Goal: Use online tool/utility: Utilize a website feature to perform a specific function

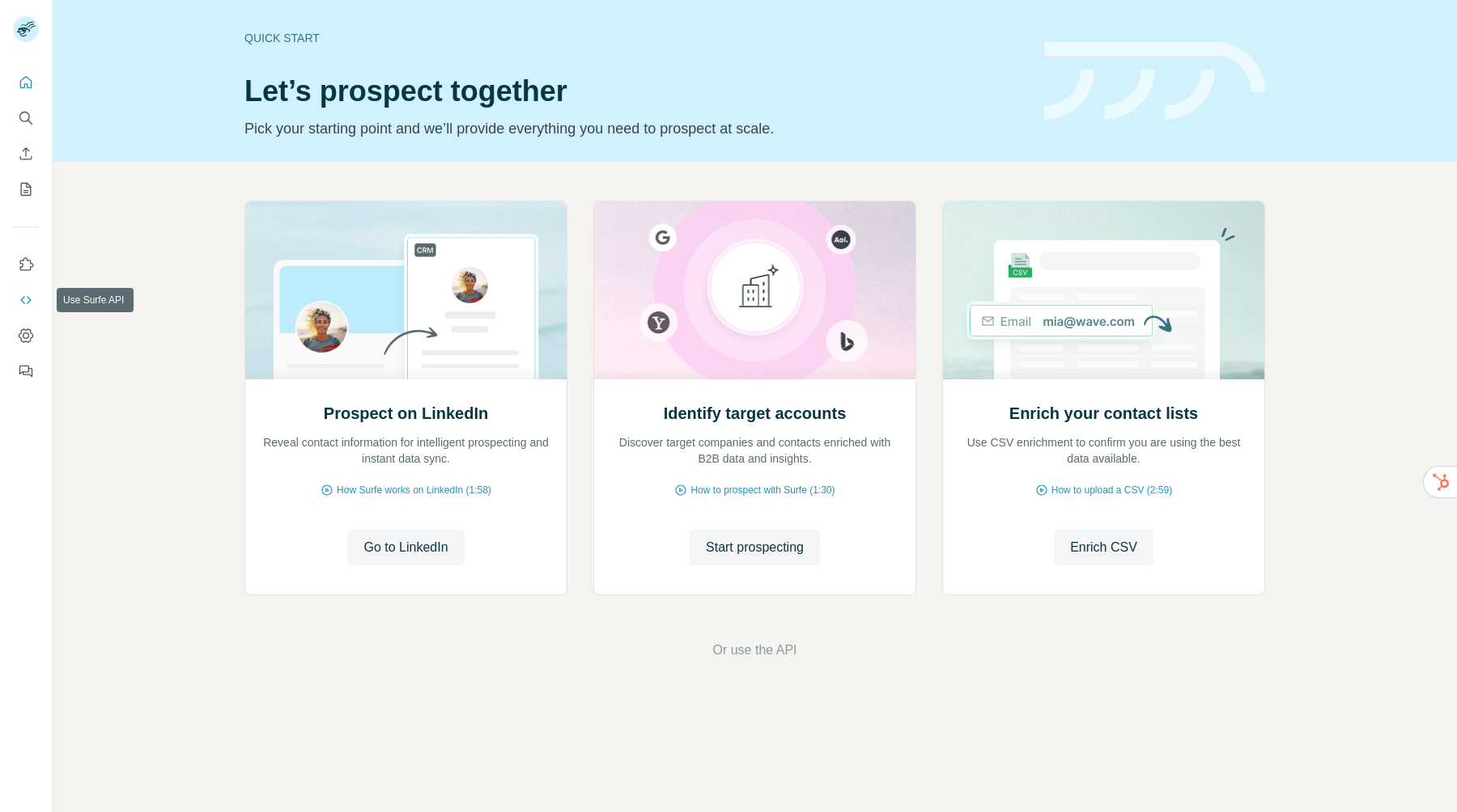
click at [25, 301] on icon "Use Surfe API" at bounding box center [25, 299] width 16 height 16
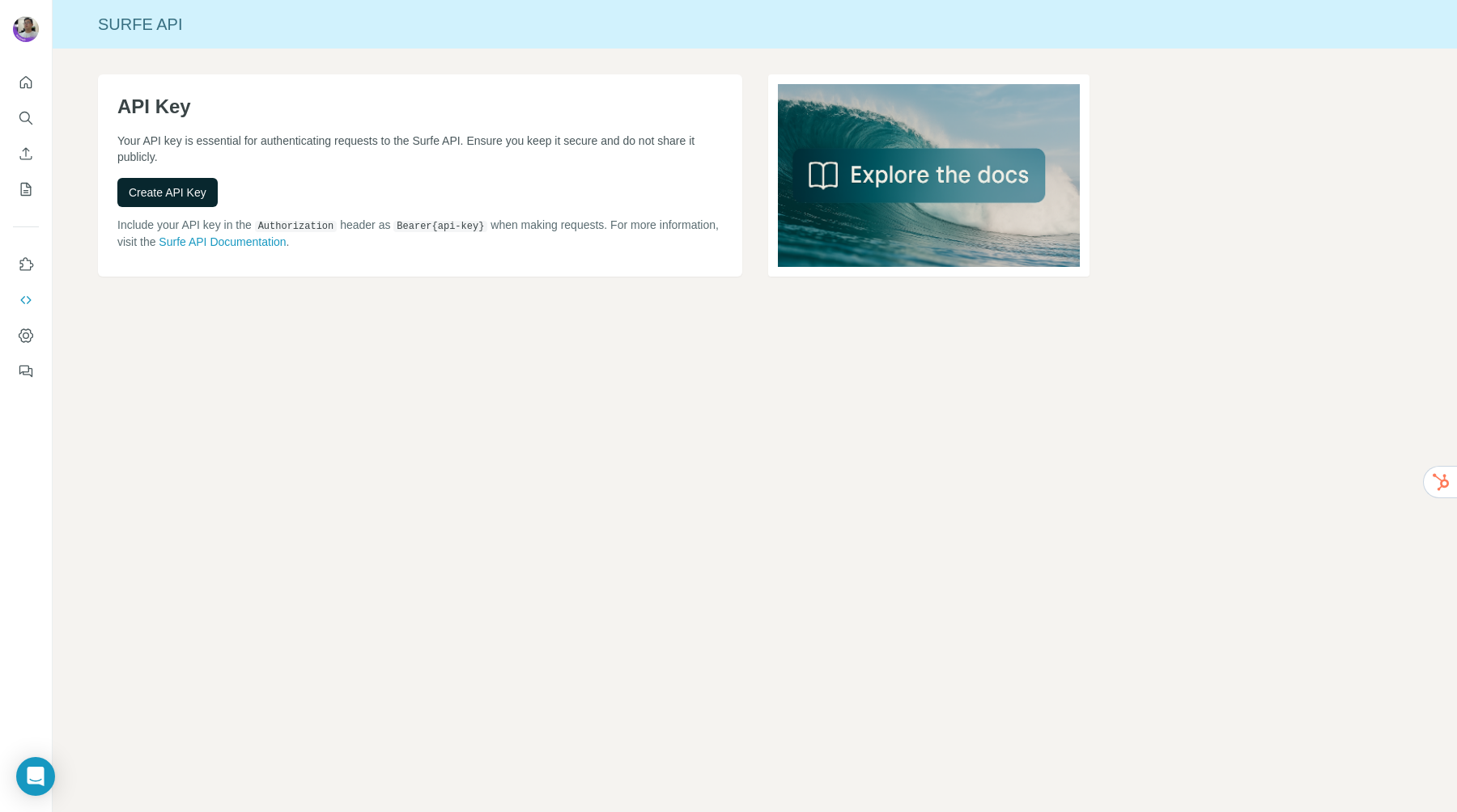
click at [189, 194] on span "Create API Key" at bounding box center [168, 192] width 78 height 16
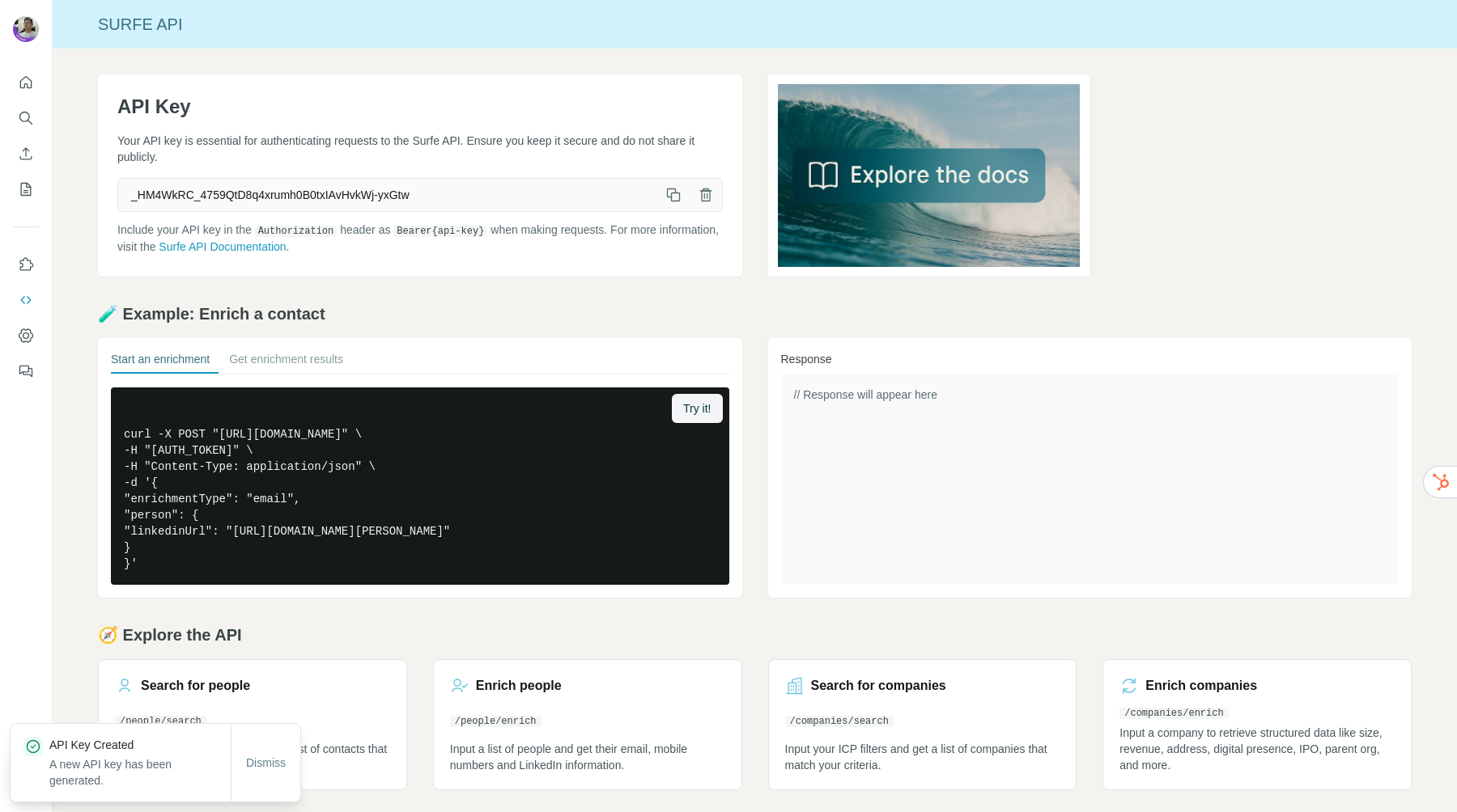
click at [668, 204] on button "button" at bounding box center [673, 195] width 32 height 32
click at [667, 193] on icon "button" at bounding box center [671, 193] width 9 height 9
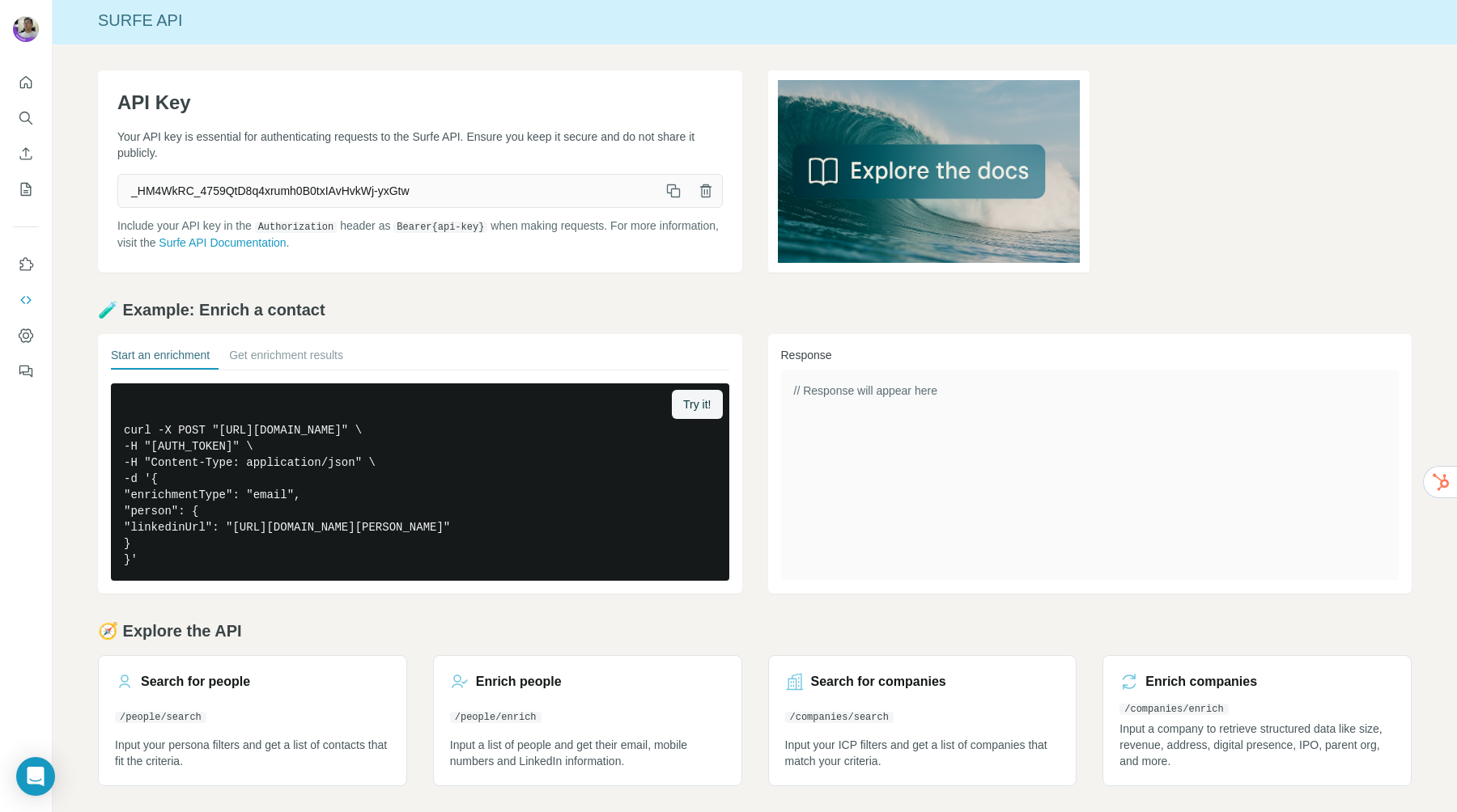
click at [382, 198] on span "_HM4WkRC_4759QtD8q4xrumh0B0txIAvHvkWj-yxGtw" at bounding box center [387, 191] width 539 height 30
click at [400, 180] on span "_HM4WkRC_4759QtD8q4xrumh0B0txIAvHvkWj-yxGtw" at bounding box center [387, 191] width 539 height 30
click at [397, 191] on span "_HM4WkRC_4759QtD8q4xrumh0B0txIAvHvkWj-yxGtw" at bounding box center [387, 191] width 539 height 30
click at [294, 363] on button "Get enrichment results" at bounding box center [286, 358] width 114 height 23
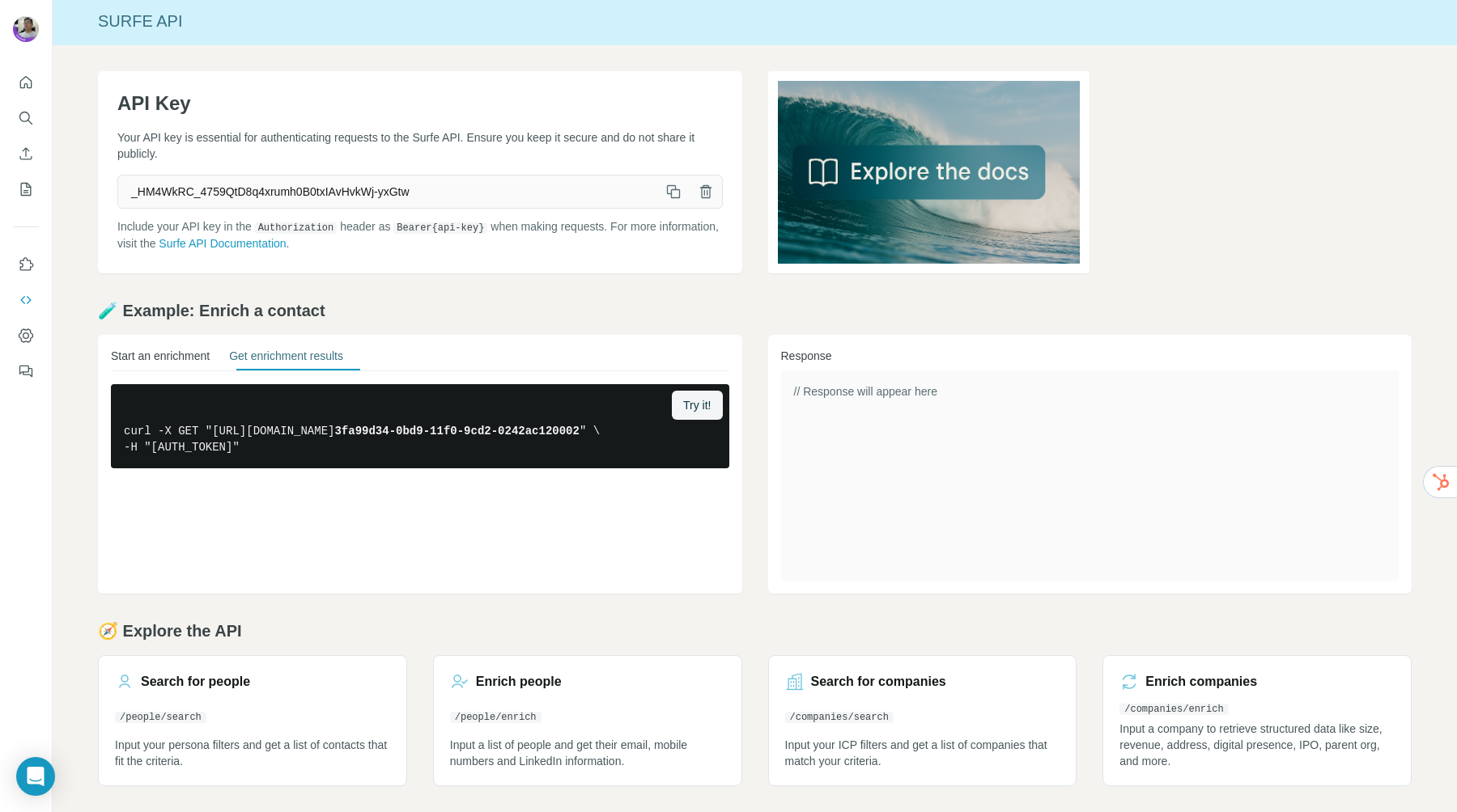
click at [170, 354] on button "Start an enrichment" at bounding box center [159, 359] width 99 height 23
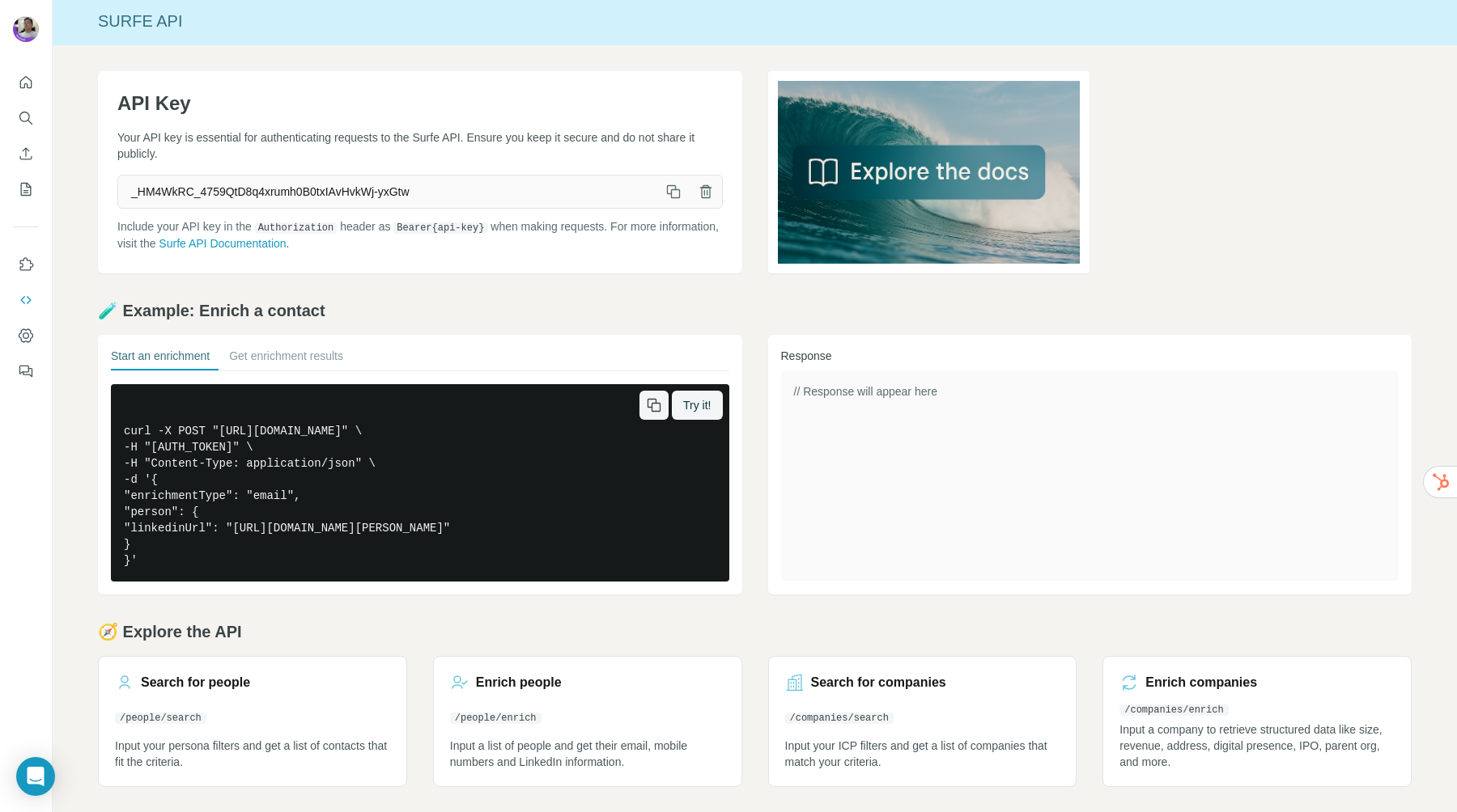
scroll to position [4, 0]
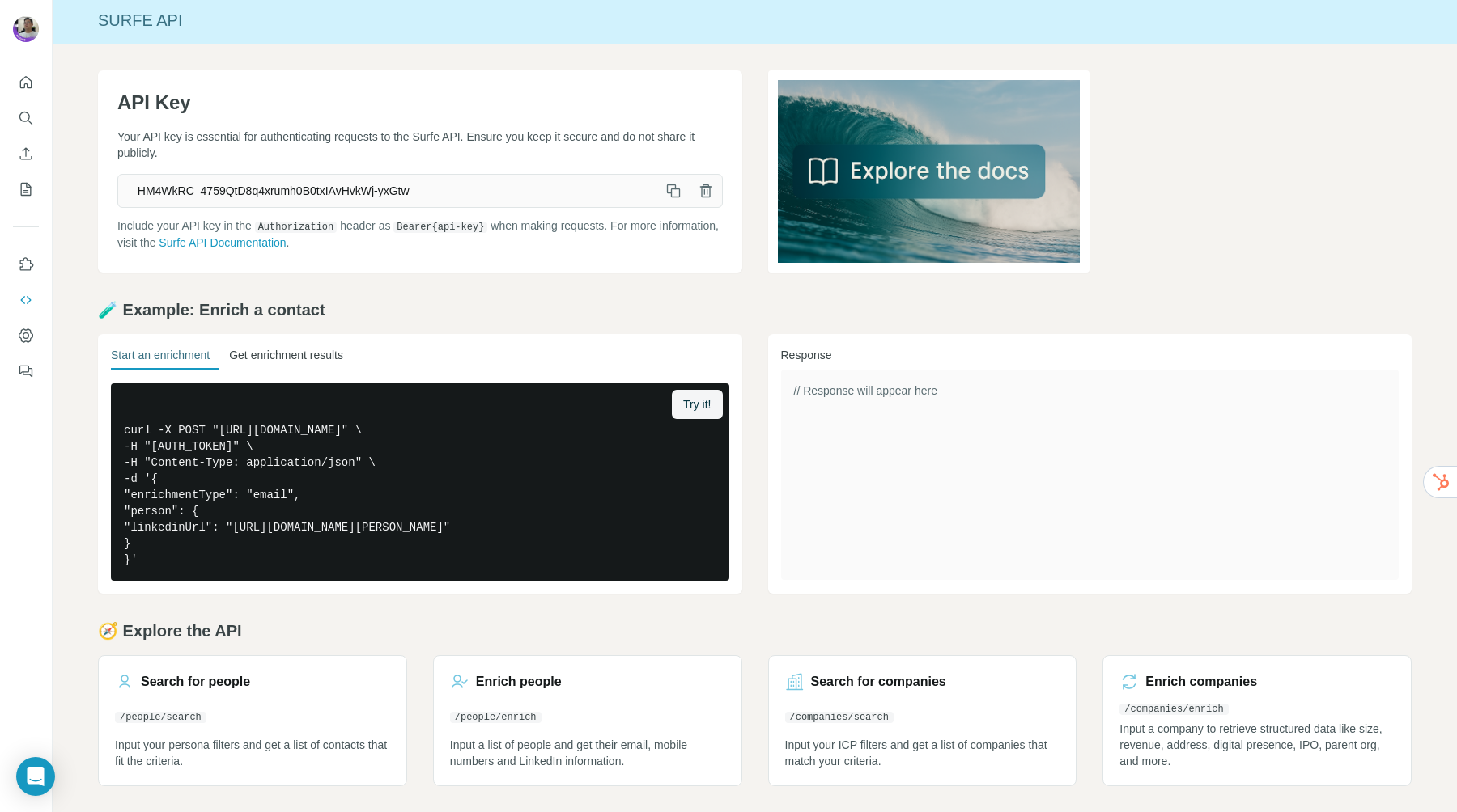
click at [303, 349] on button "Get enrichment results" at bounding box center [286, 358] width 114 height 23
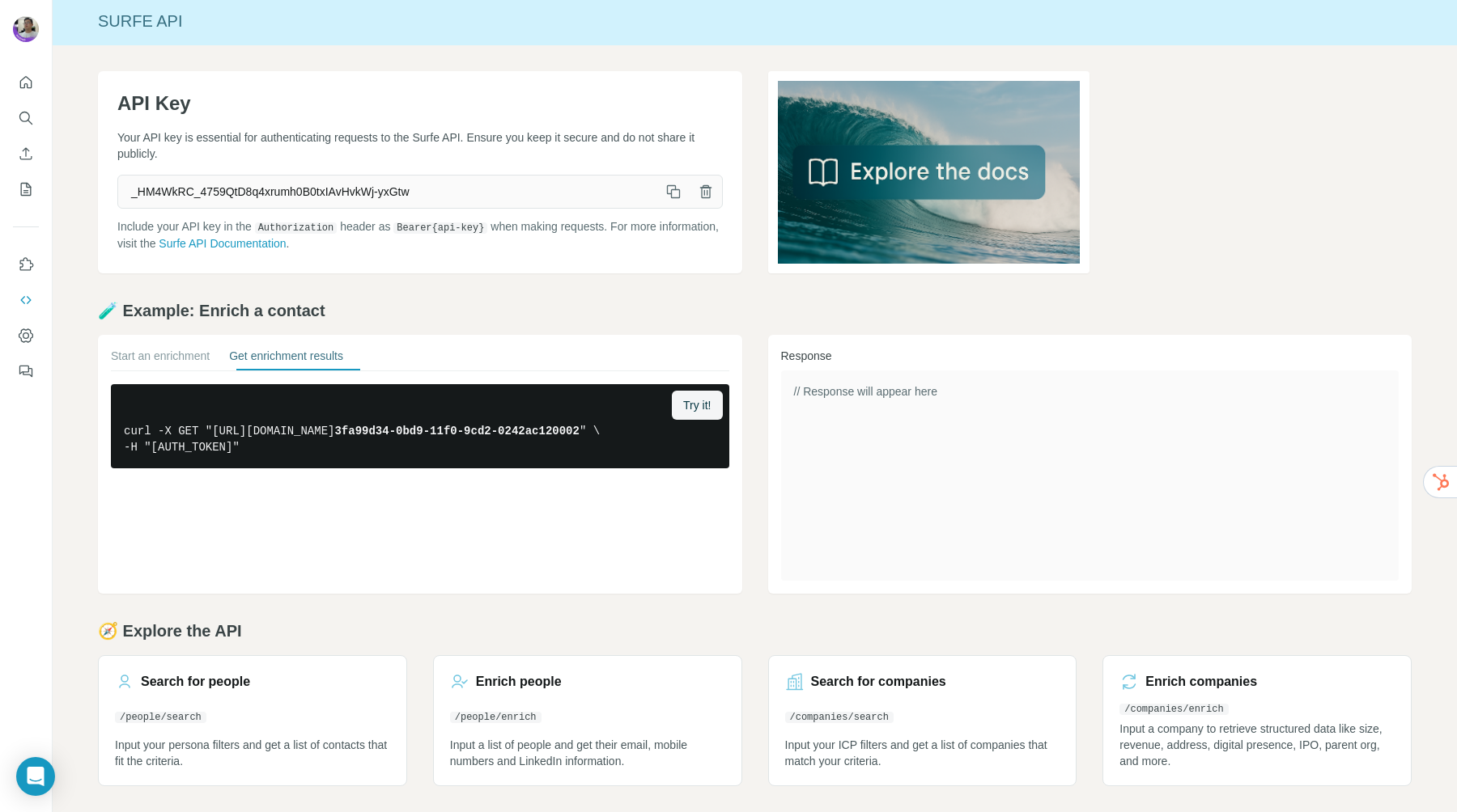
scroll to position [3, 0]
click at [201, 361] on button "Start an enrichment" at bounding box center [159, 359] width 99 height 23
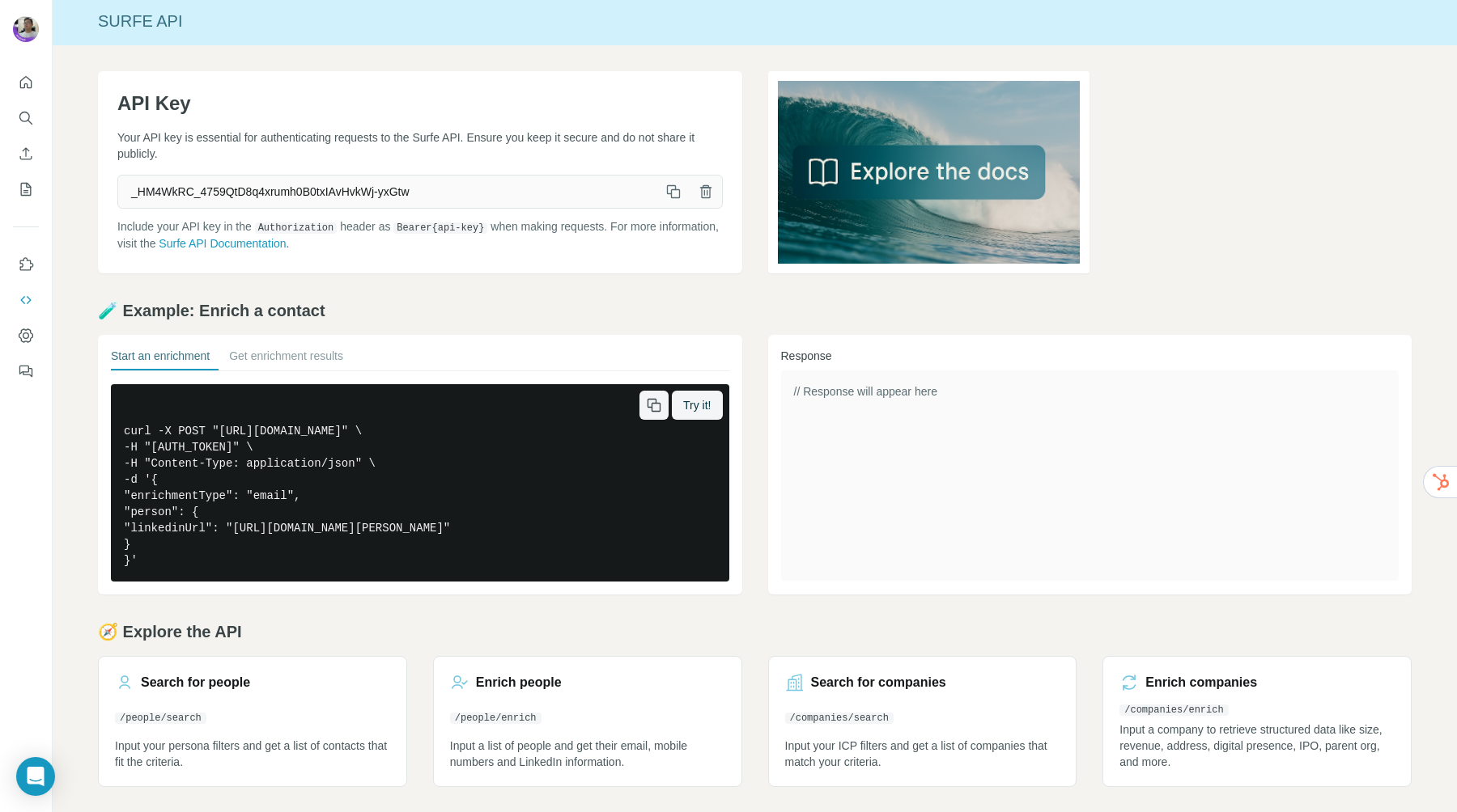
scroll to position [4, 0]
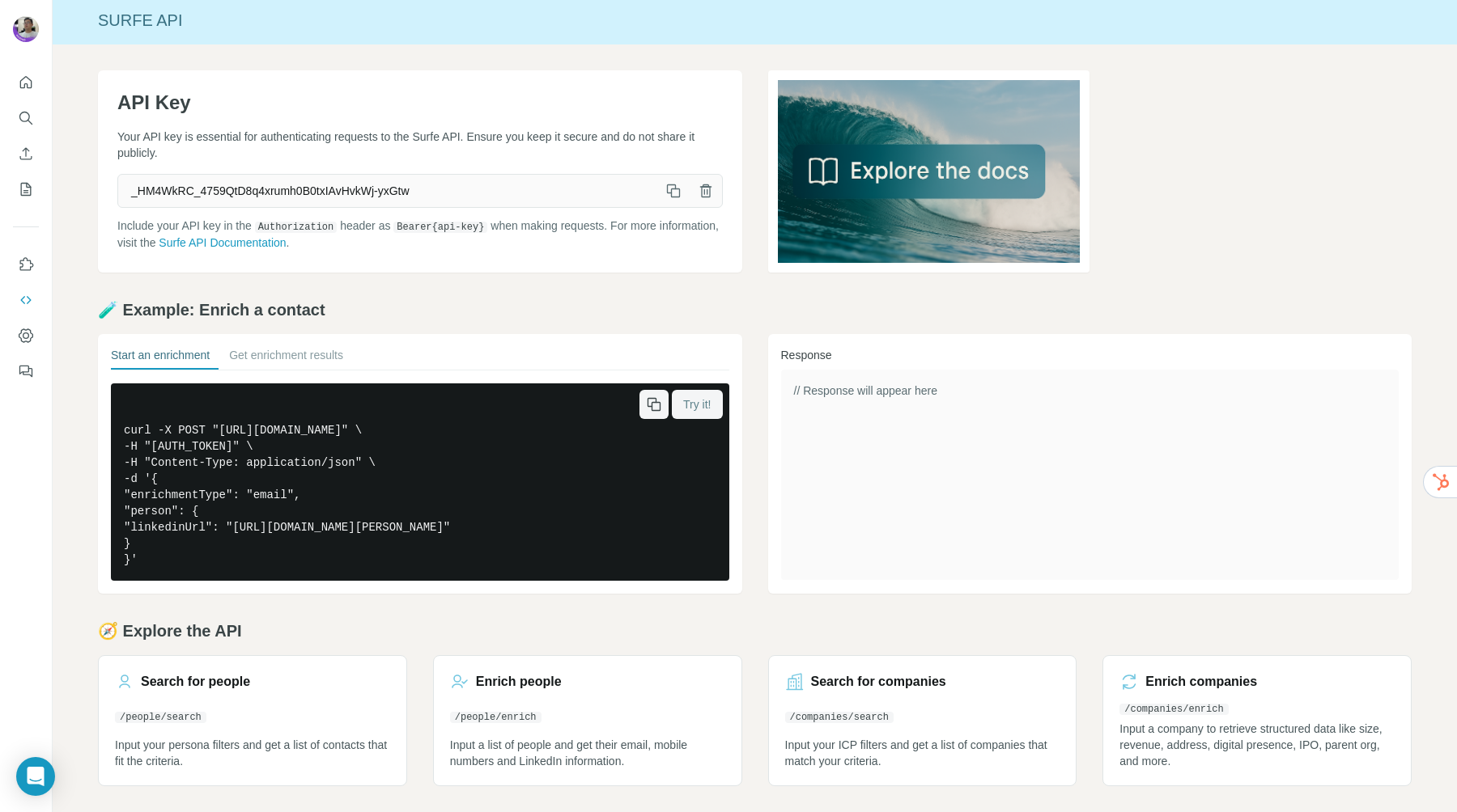
click at [693, 413] on button "Try it!" at bounding box center [696, 404] width 50 height 30
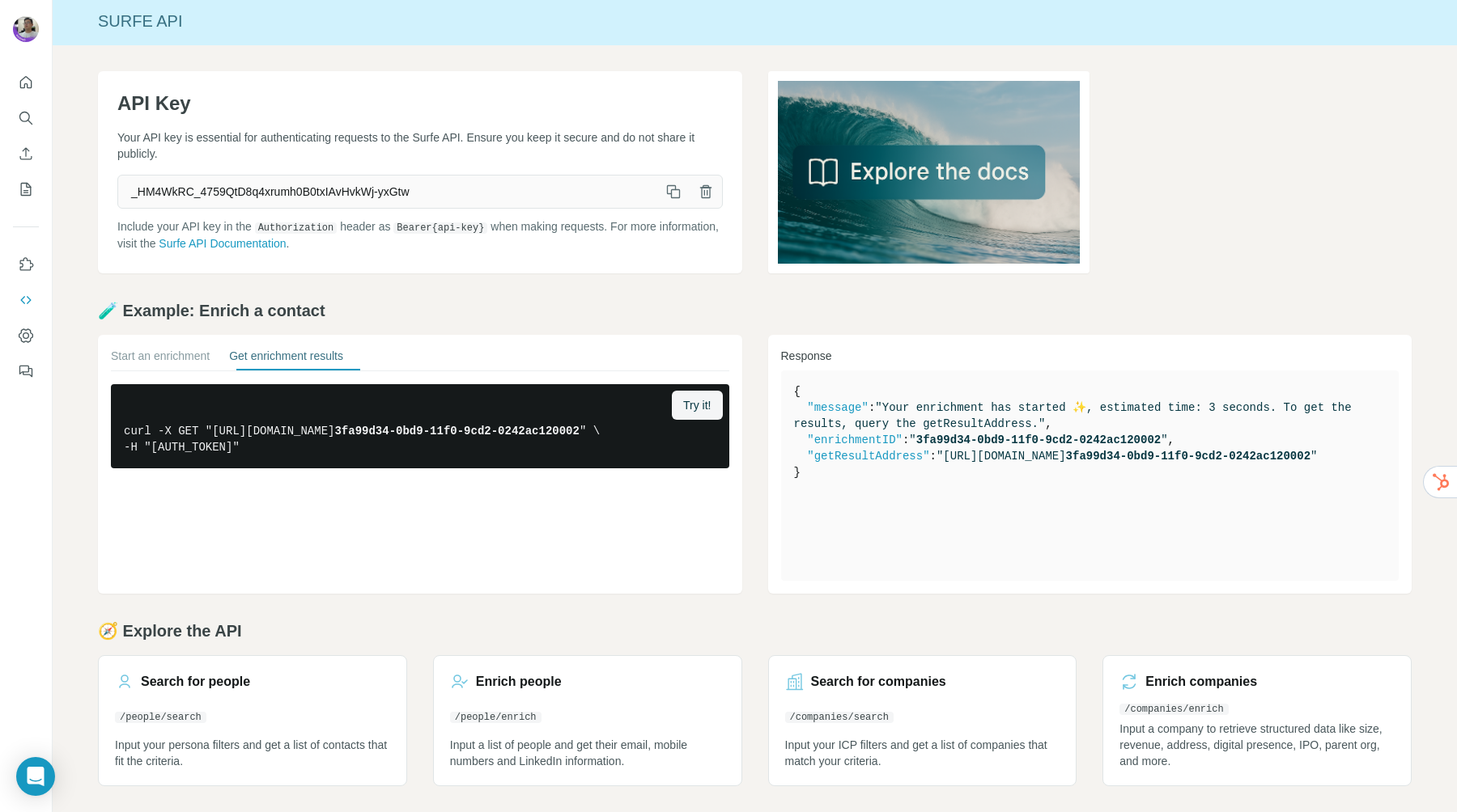
scroll to position [3, 0]
click at [702, 403] on span "Try it!" at bounding box center [697, 405] width 28 height 16
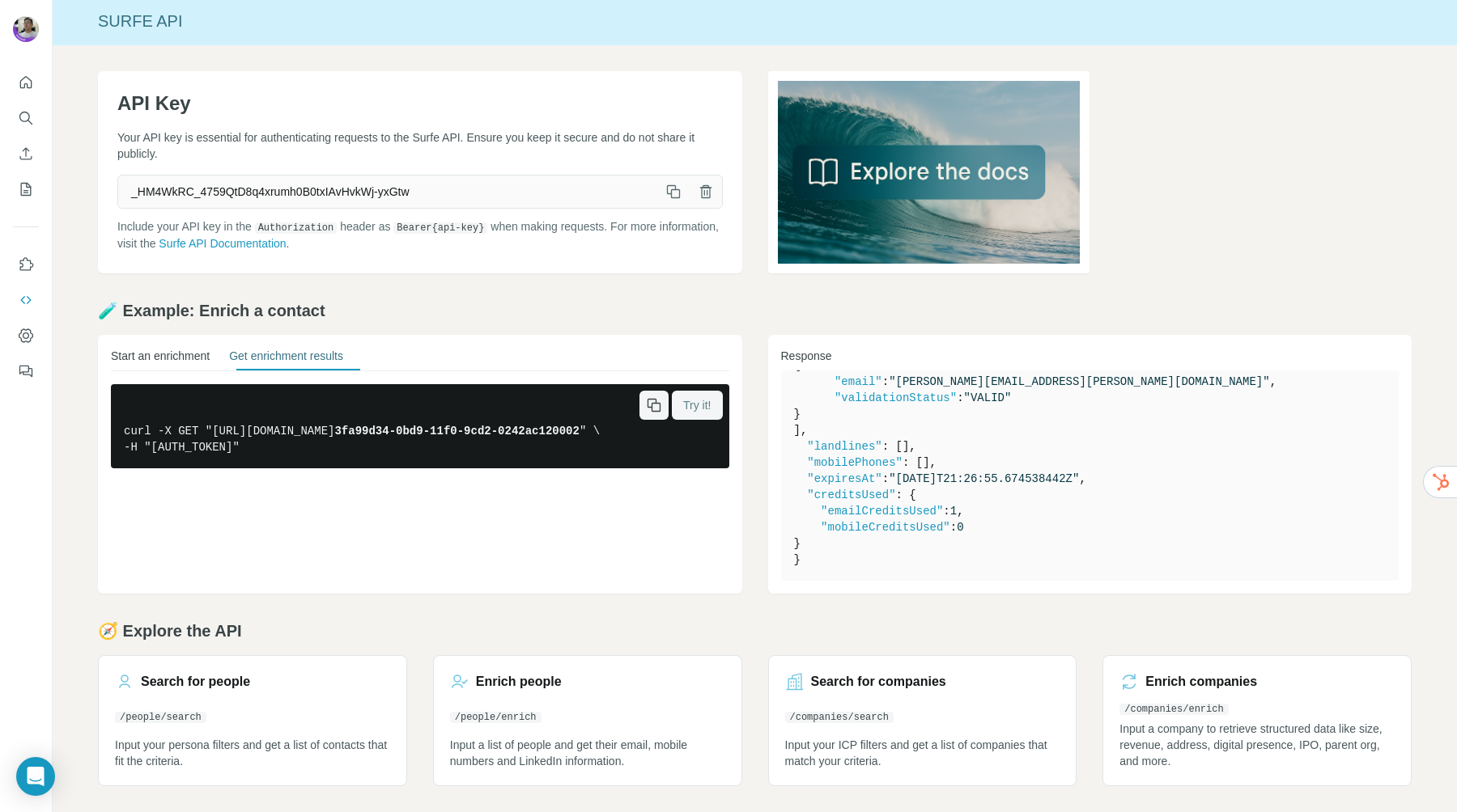
click at [165, 356] on button "Start an enrichment" at bounding box center [159, 359] width 99 height 23
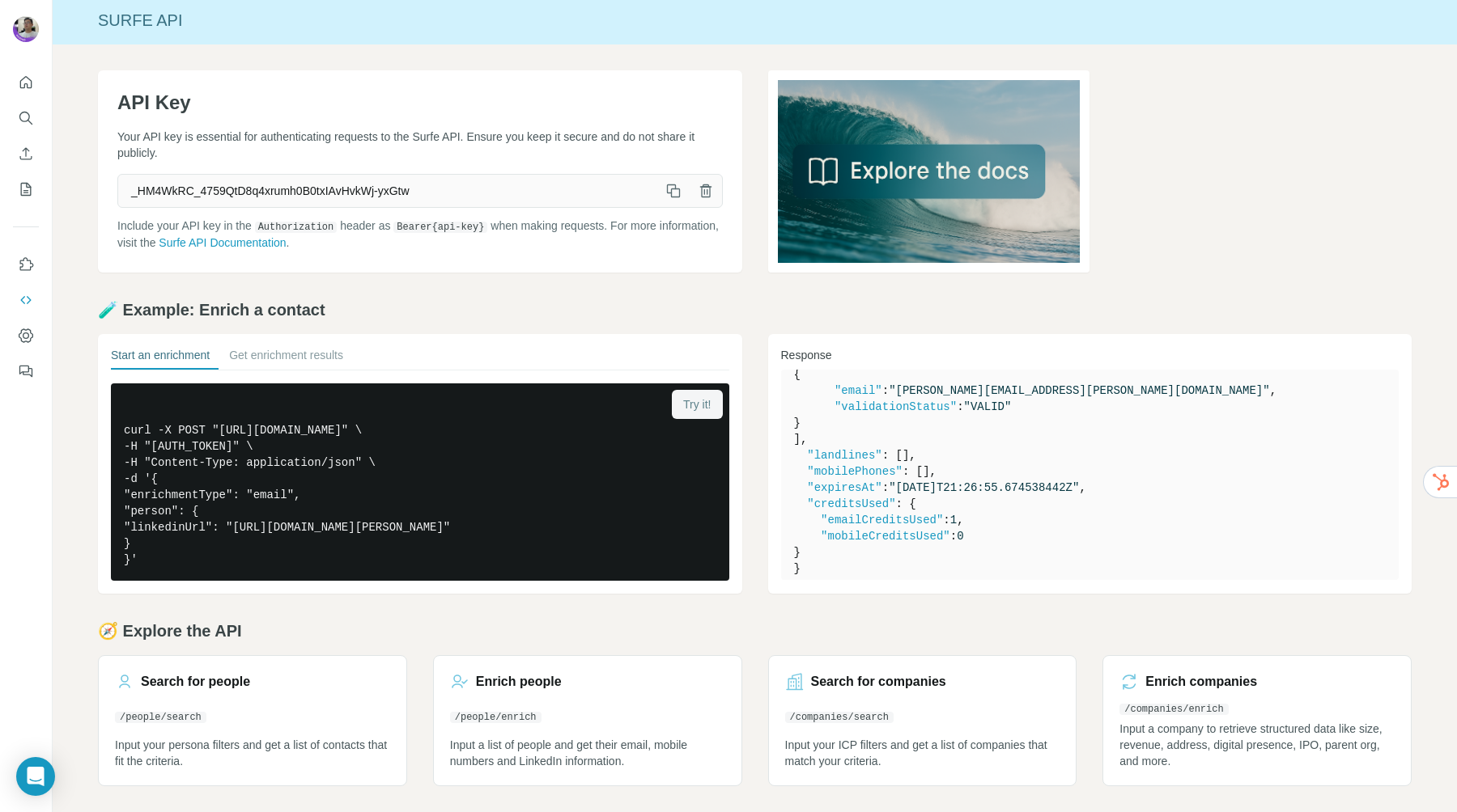
scroll to position [236, 0]
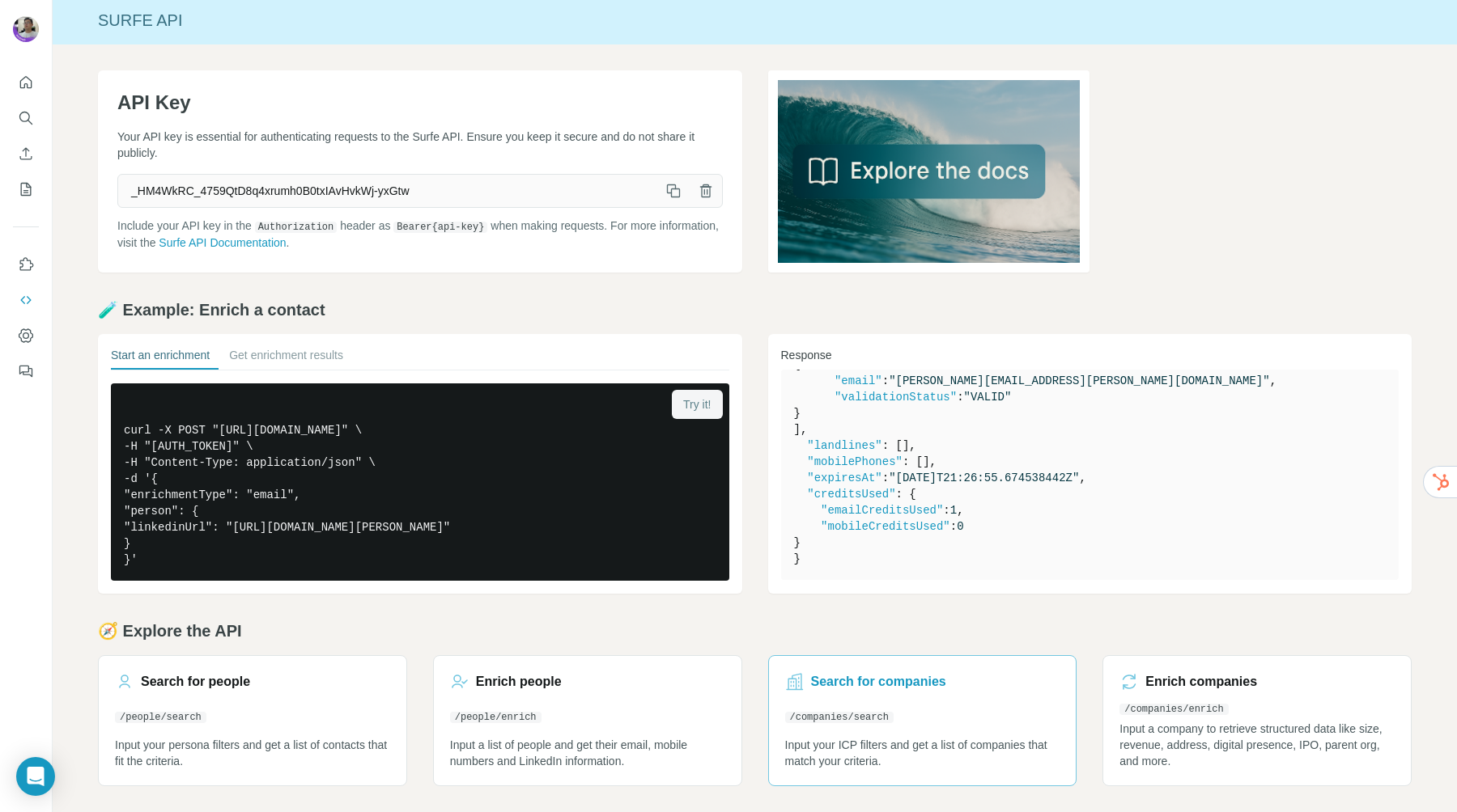
click at [925, 675] on h3 "Search for companies" at bounding box center [878, 681] width 135 height 19
